Goal: Information Seeking & Learning: Learn about a topic

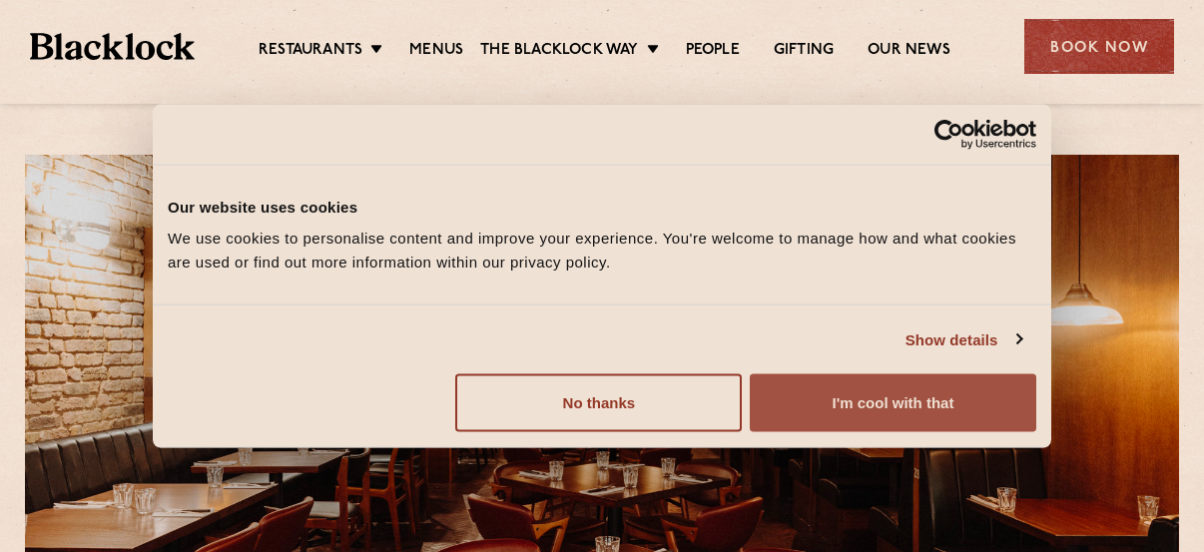
click at [785, 383] on button "I'm cool with that" at bounding box center [893, 403] width 287 height 58
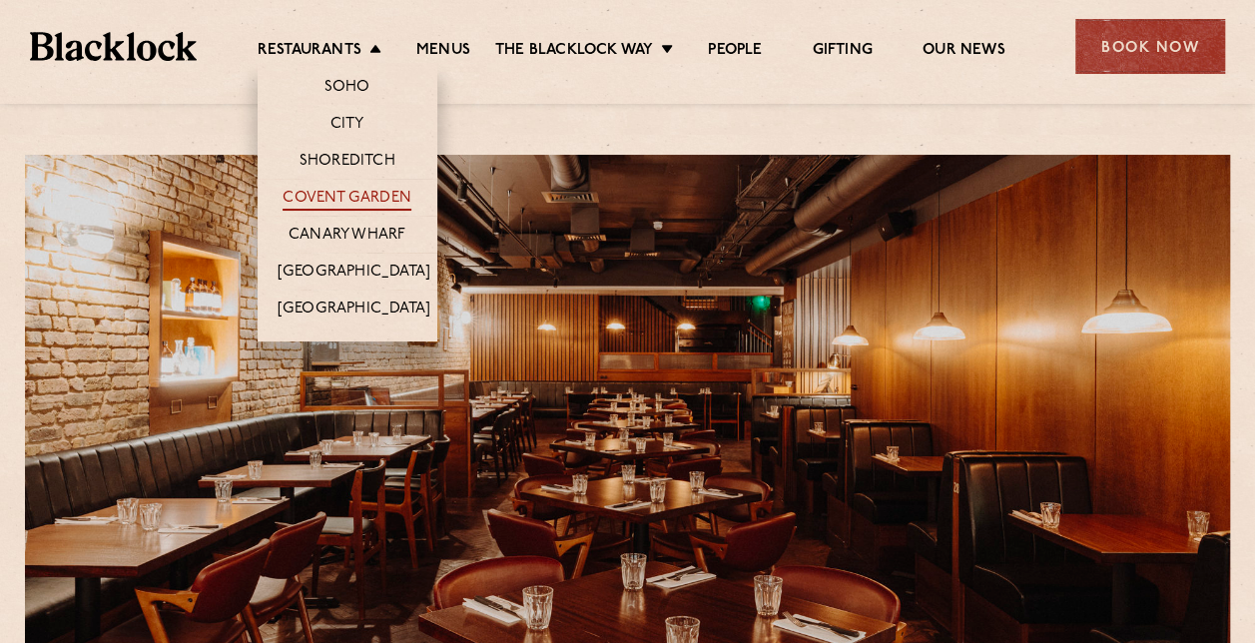
click at [354, 190] on link "Covent Garden" at bounding box center [347, 200] width 129 height 22
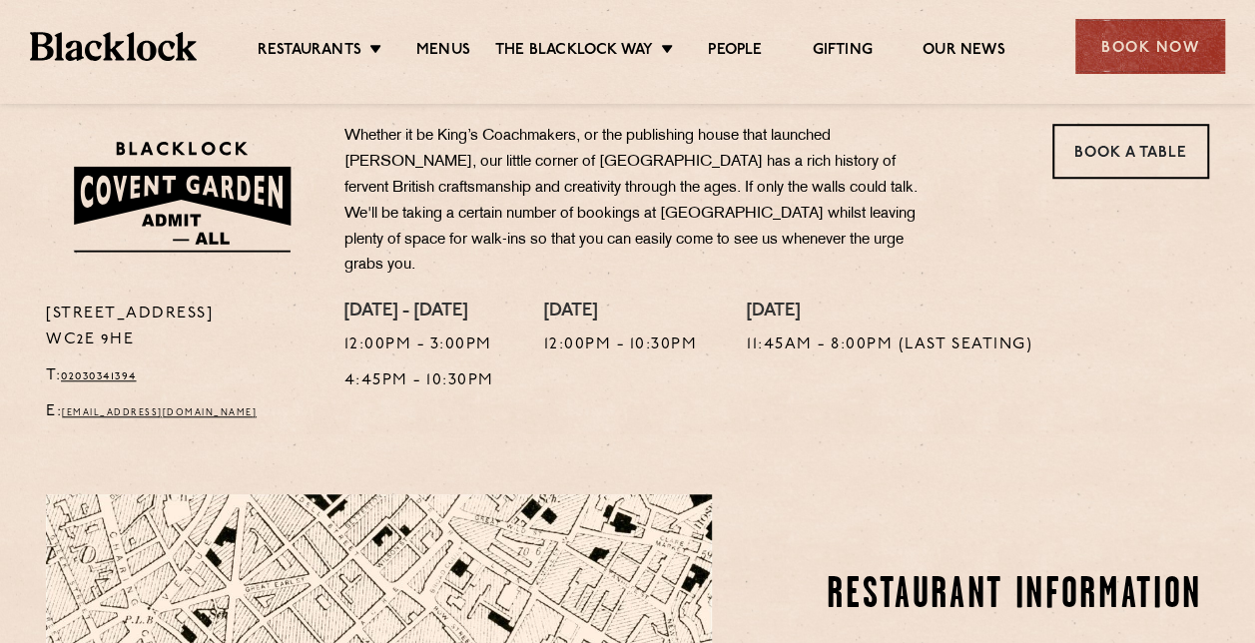
scroll to position [699, 0]
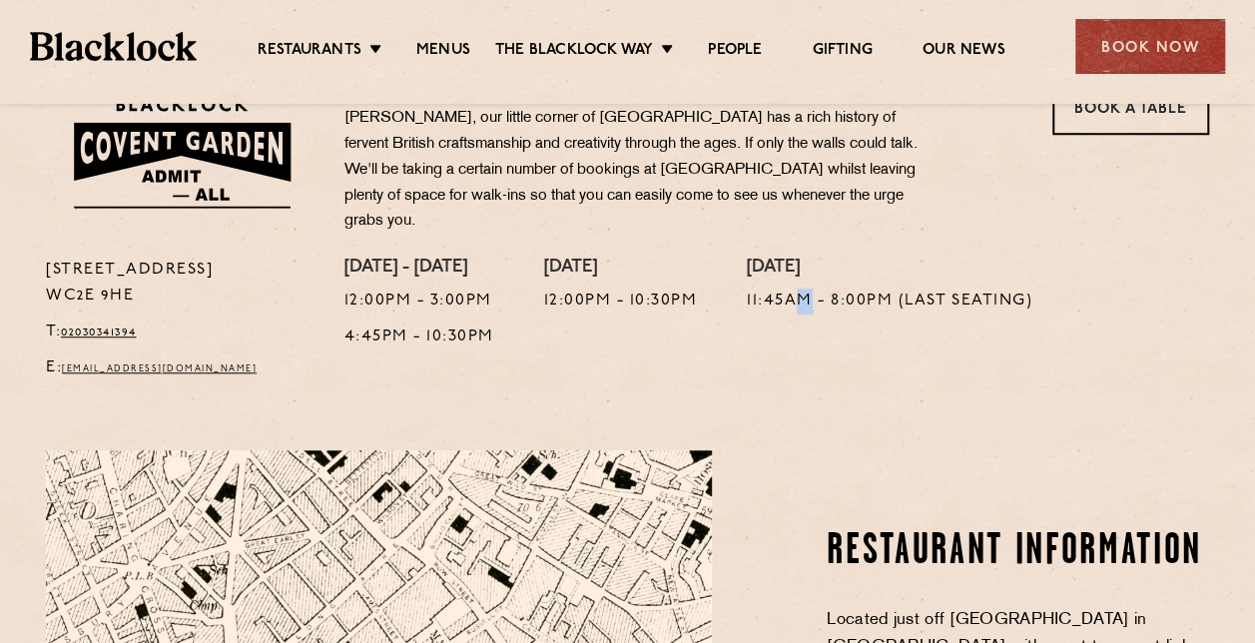
drag, startPoint x: 356, startPoint y: 190, endPoint x: 809, endPoint y: 361, distance: 483.9
click at [809, 361] on div "Sunday 11:45am - 8:00pm (Last Seating)" at bounding box center [890, 325] width 286 height 134
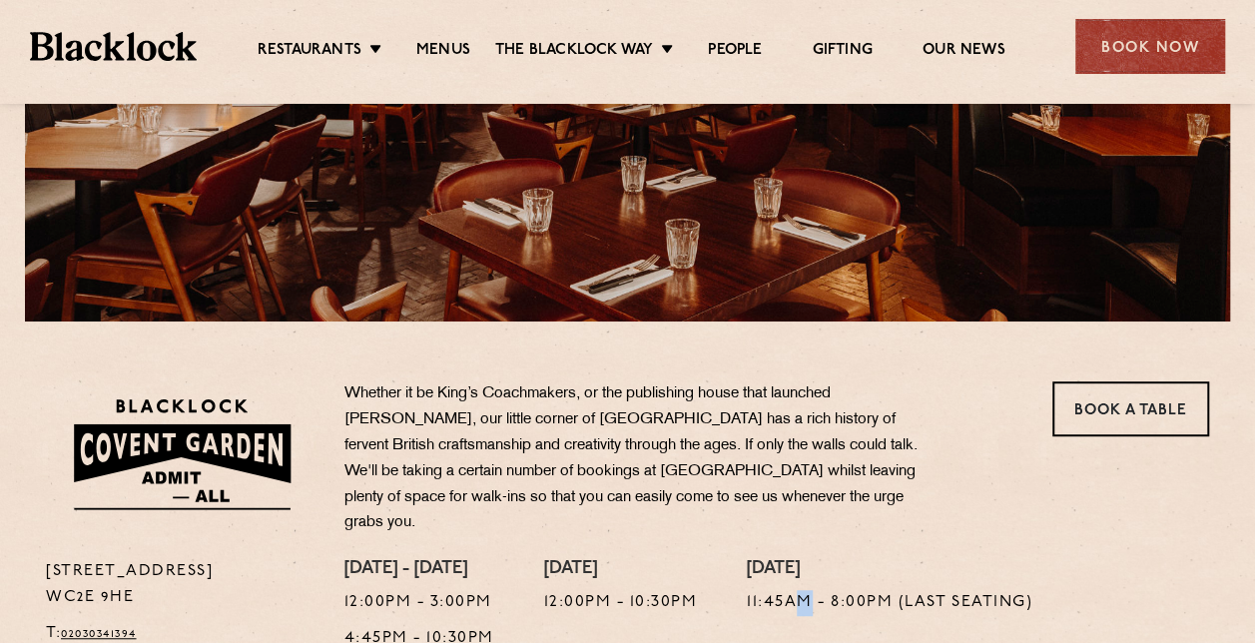
scroll to position [200, 0]
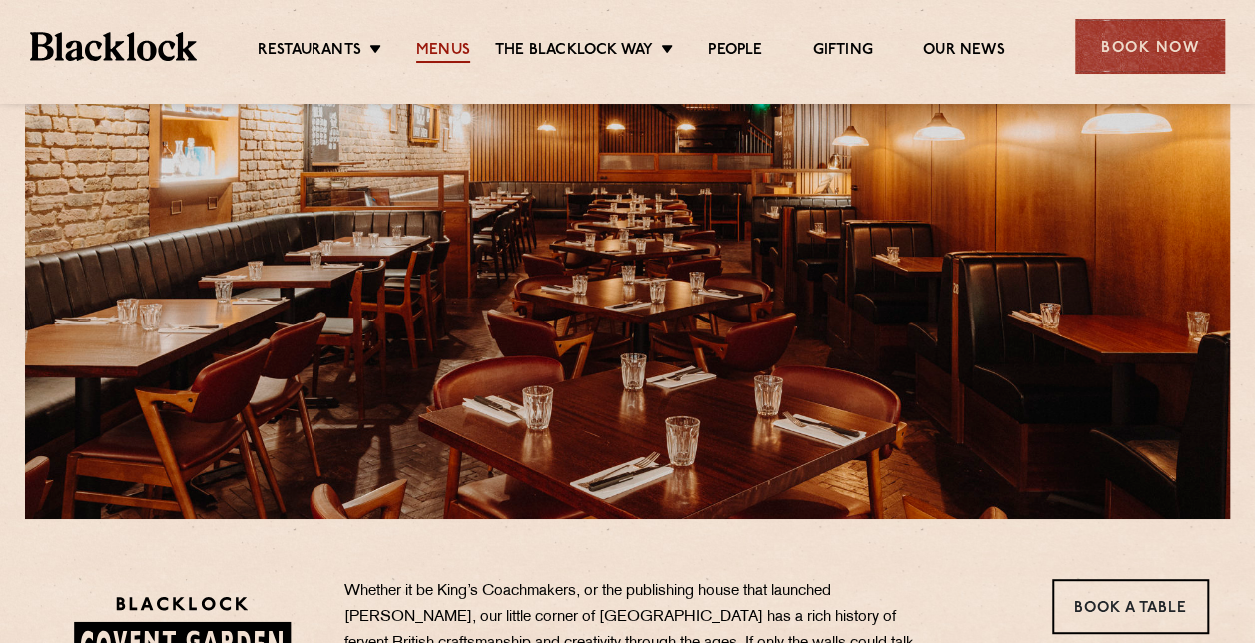
click at [437, 41] on link "Menus" at bounding box center [443, 52] width 54 height 22
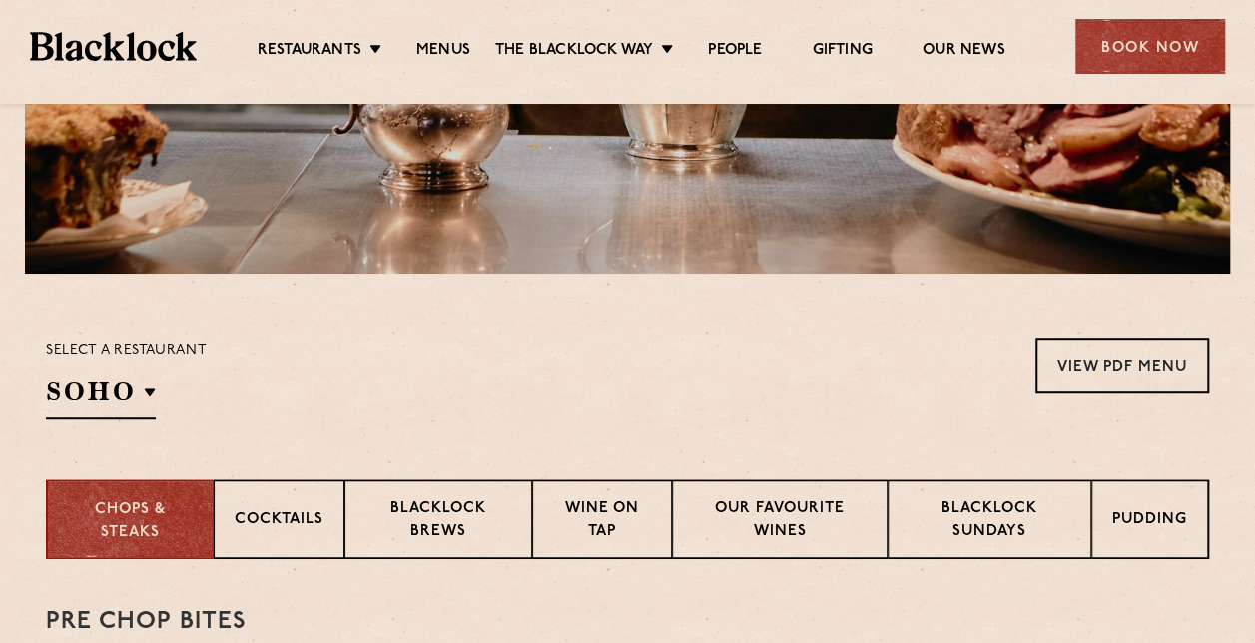
scroll to position [699, 0]
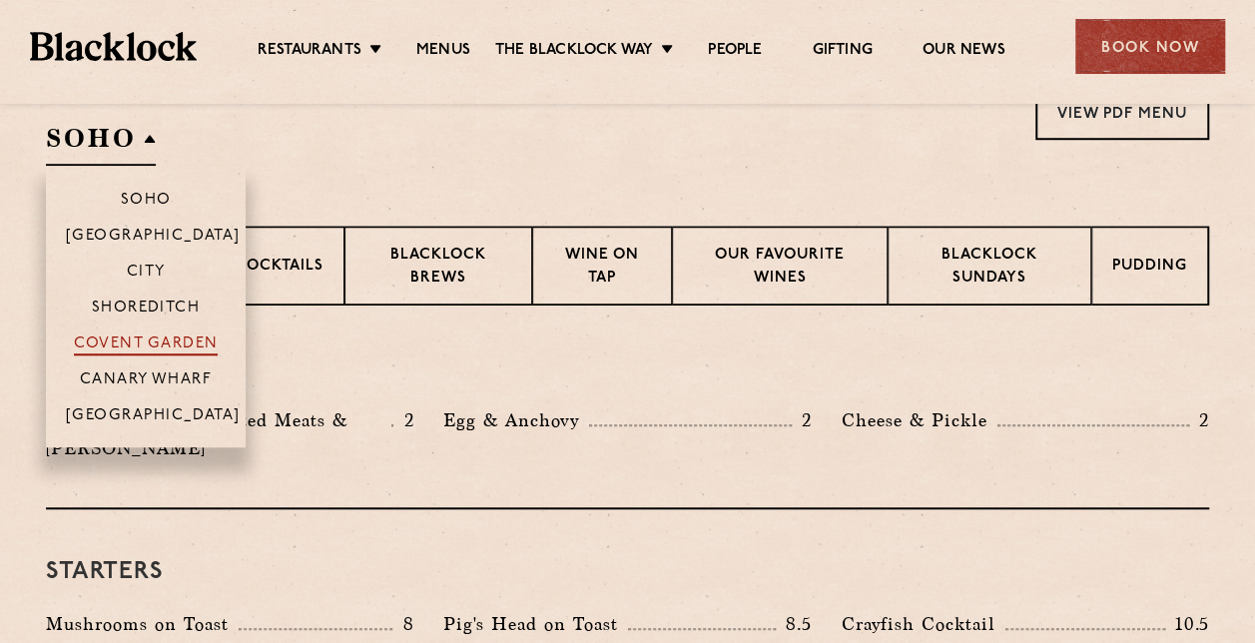
click at [161, 349] on p "Covent Garden" at bounding box center [146, 346] width 145 height 20
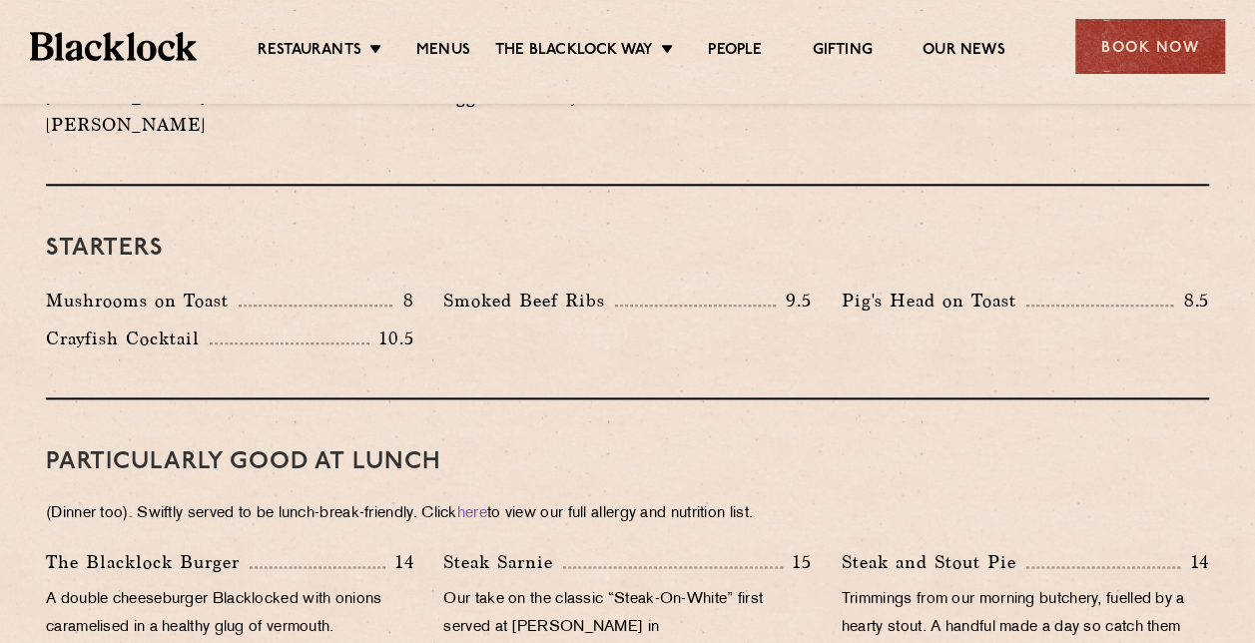
scroll to position [999, 0]
